Goal: Task Accomplishment & Management: Use online tool/utility

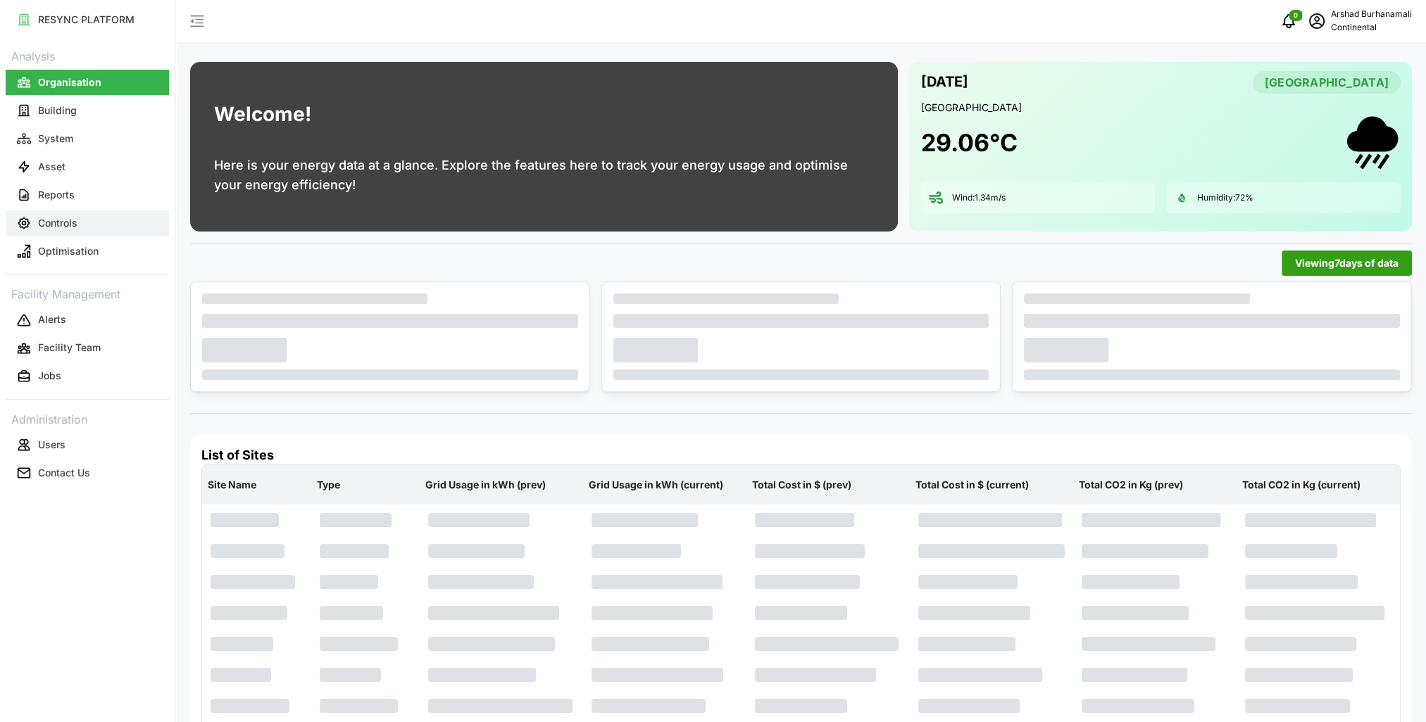
click at [99, 220] on button "Controls" at bounding box center [87, 223] width 163 height 25
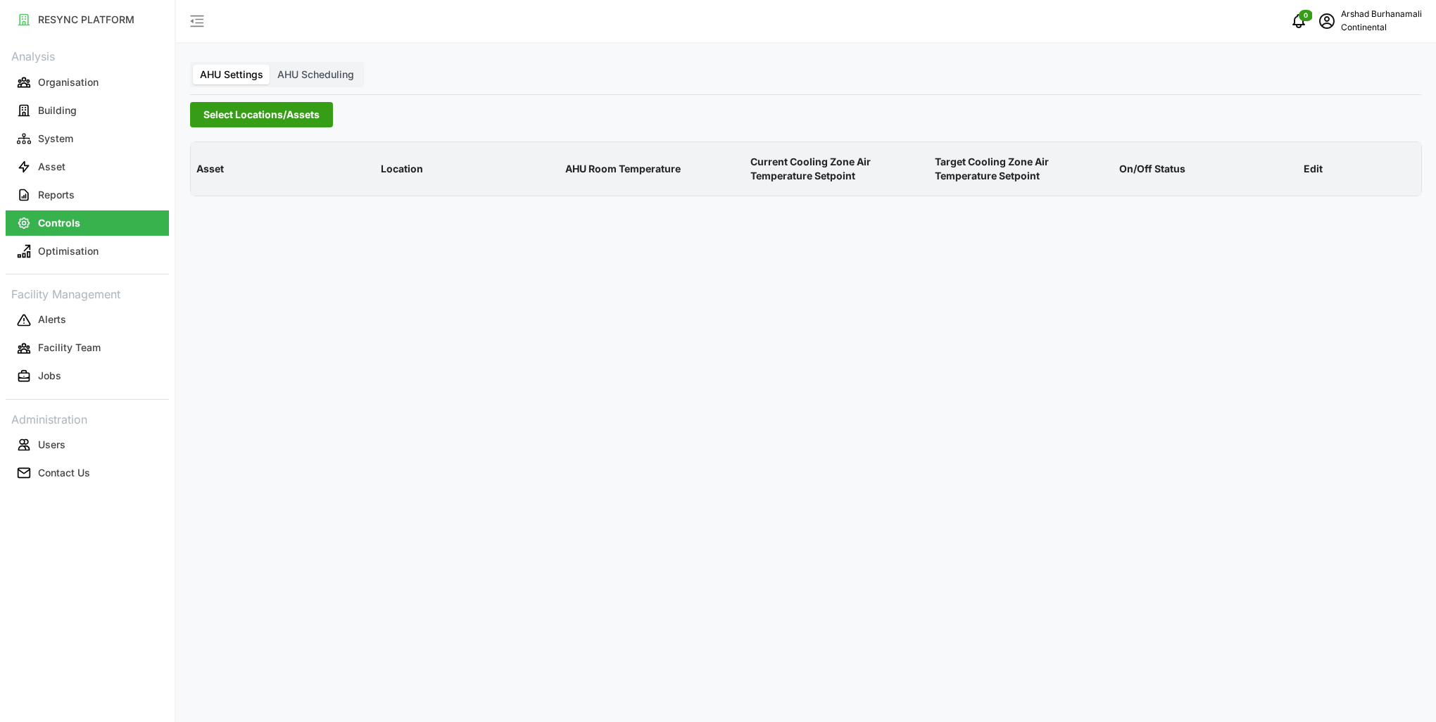
click at [232, 121] on span "Select Locations/Assets" at bounding box center [262, 115] width 116 height 24
click at [206, 173] on icon at bounding box center [208, 178] width 11 height 11
click at [237, 196] on span "Select CA1" at bounding box center [236, 198] width 9 height 9
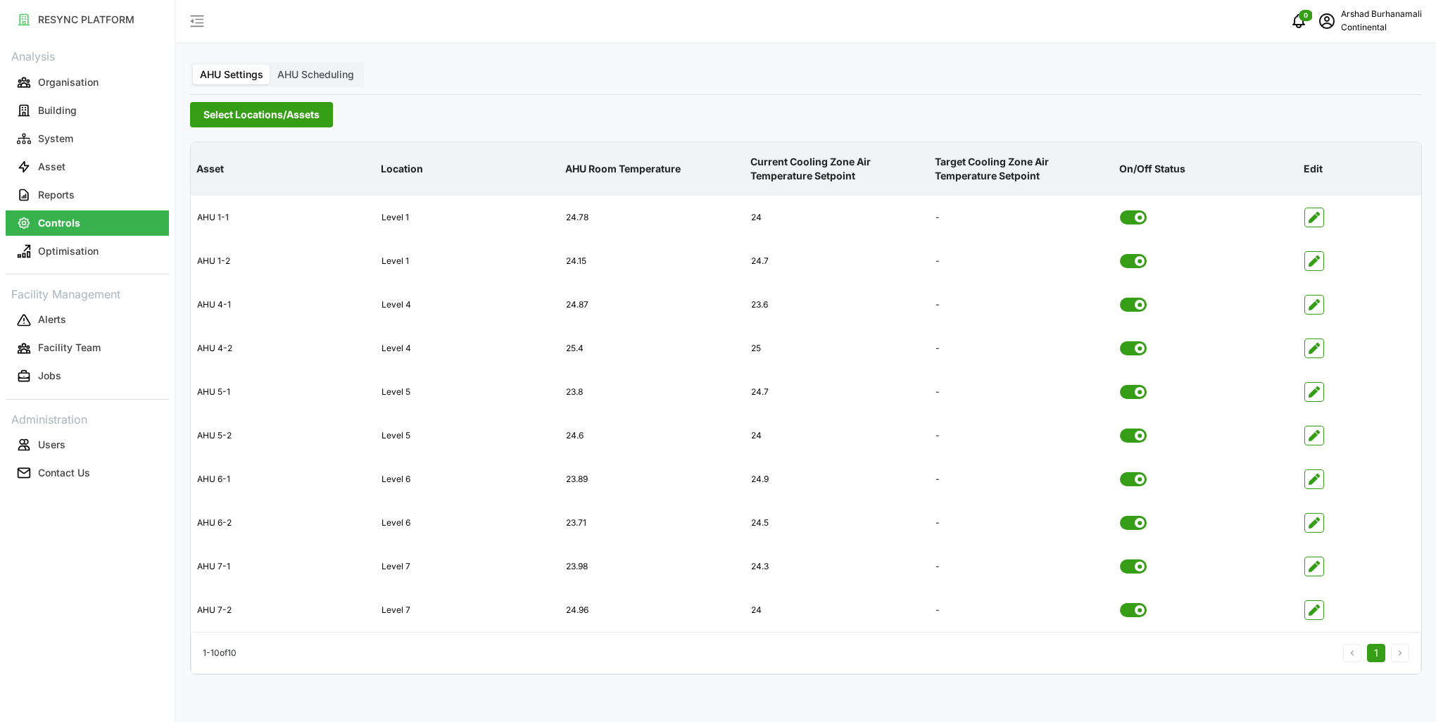
click at [655, 170] on p "AHU Room Temperature" at bounding box center [652, 169] width 179 height 37
